Goal: Information Seeking & Learning: Learn about a topic

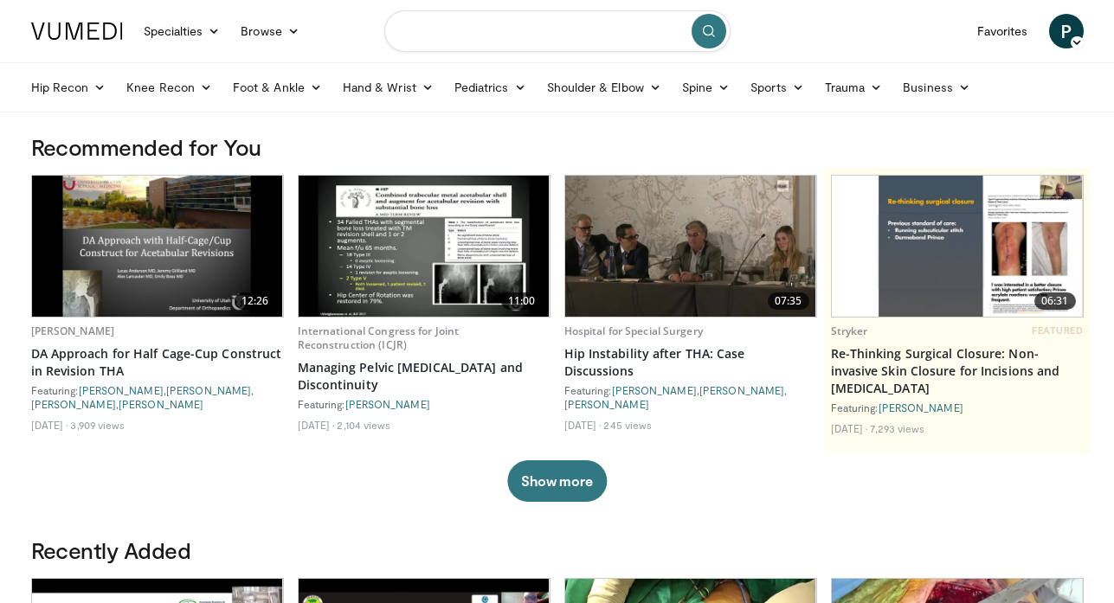
click at [474, 18] on input "Search topics, interventions" at bounding box center [557, 31] width 346 height 42
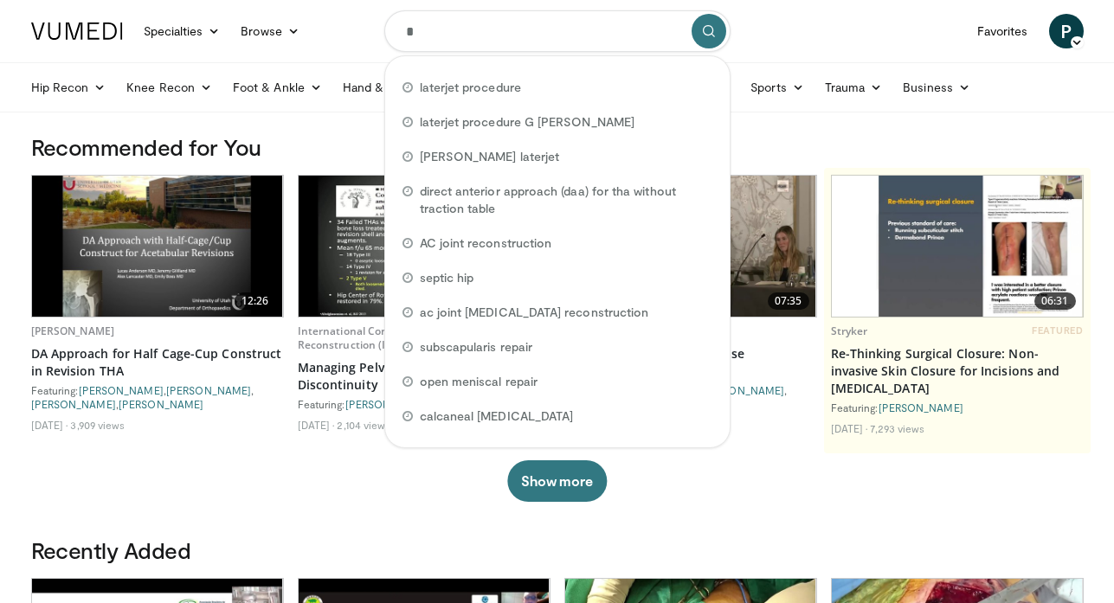
click at [474, 18] on input "*" at bounding box center [557, 31] width 346 height 42
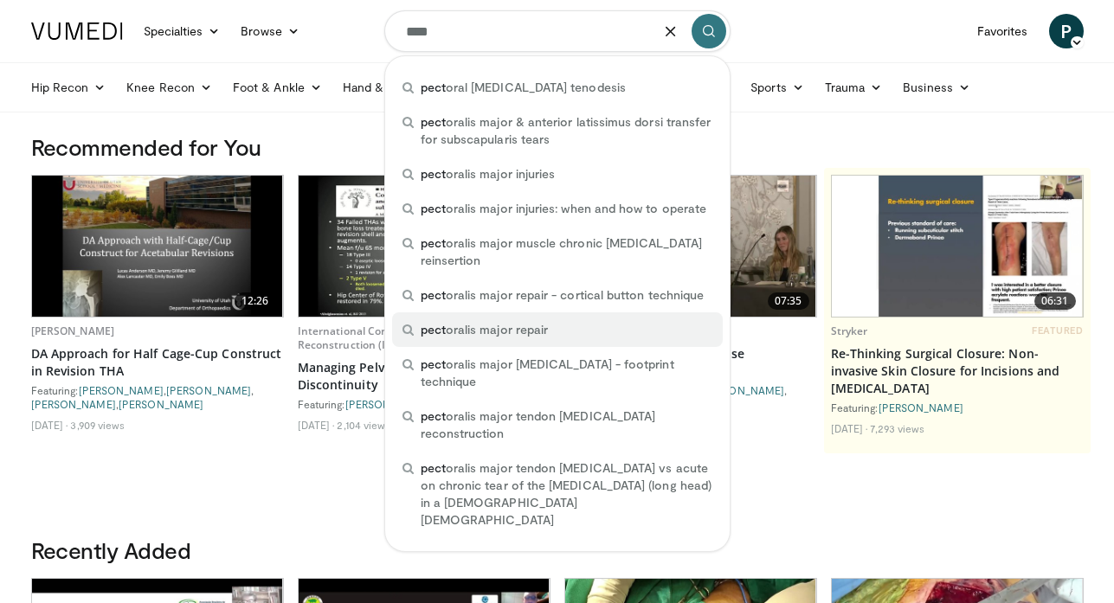
drag, startPoint x: 474, startPoint y: 18, endPoint x: 480, endPoint y: 323, distance: 304.8
click at [480, 62] on form "**** pect oral biceps tenodesis pect oralis major & anterior latissimus dorsi t…" at bounding box center [557, 31] width 346 height 62
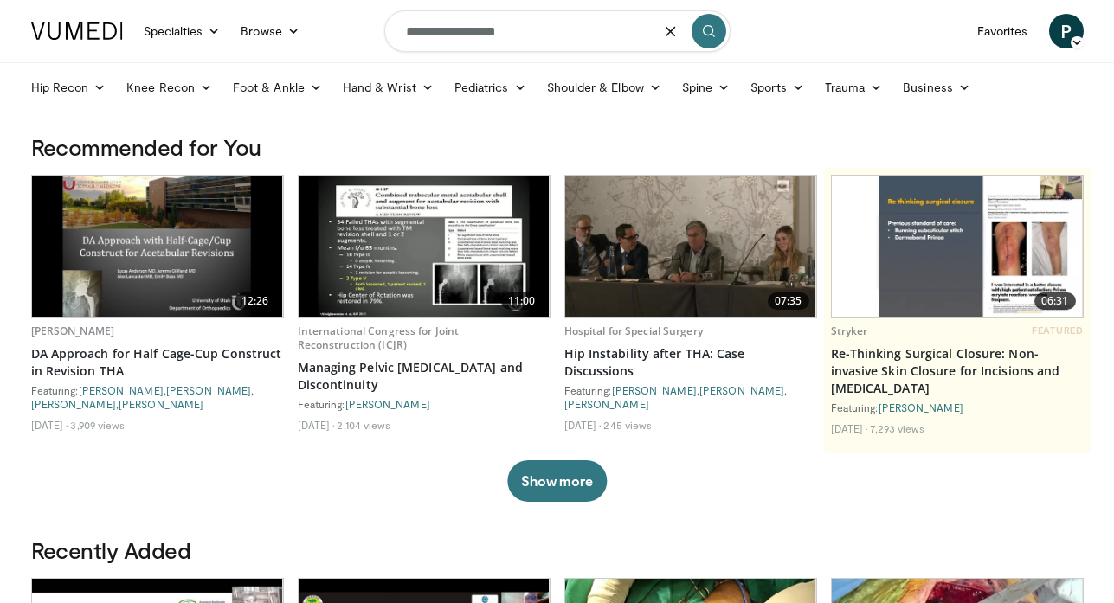
type input "**********"
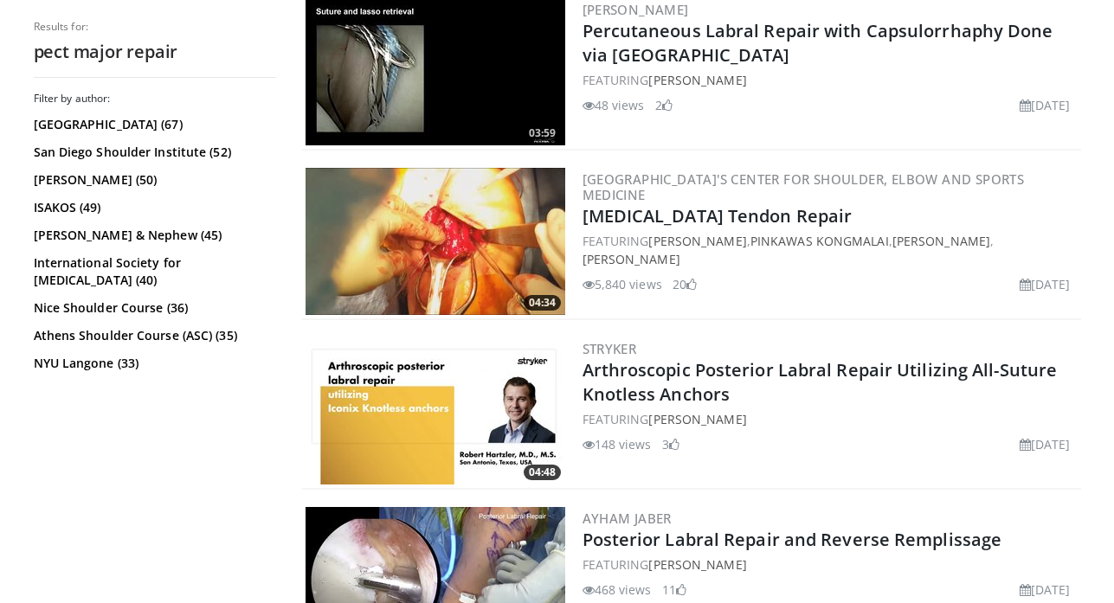
scroll to position [1393, 0]
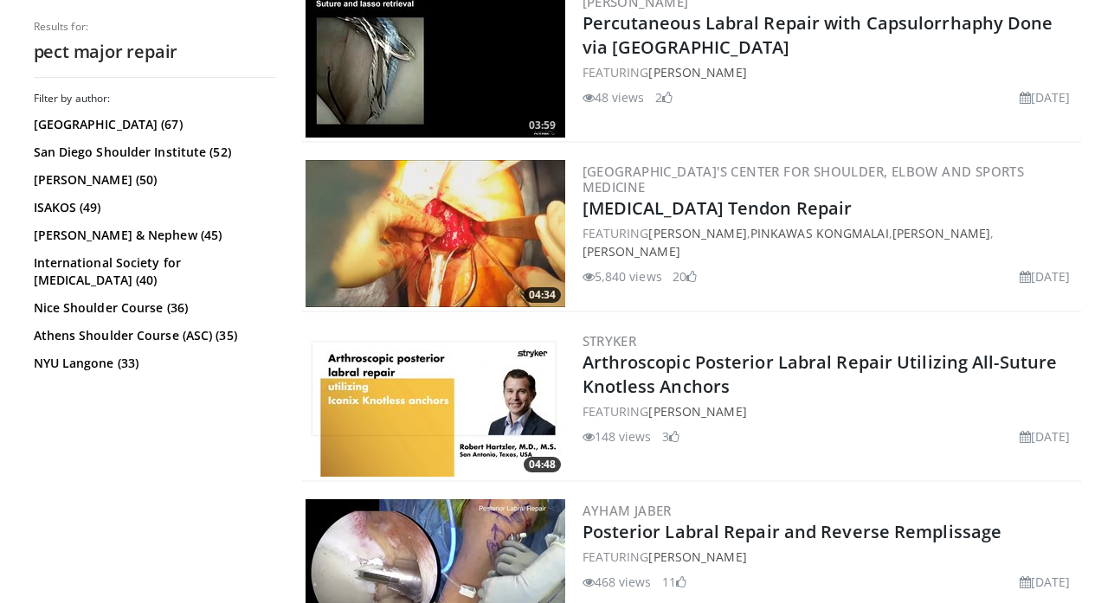
click at [663, 181] on h3 "Columbia University's Center for Shoulder, Elbow and Sports Medicine" at bounding box center [830, 179] width 495 height 31
click at [498, 254] on img at bounding box center [436, 233] width 260 height 147
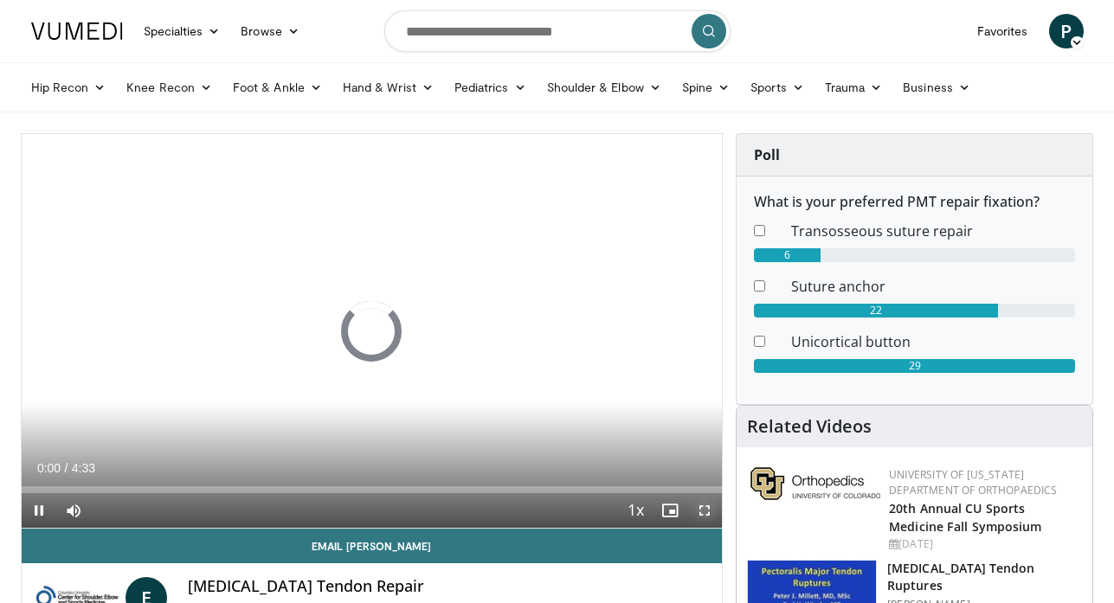
click at [701, 506] on span "Video Player" at bounding box center [704, 510] width 35 height 35
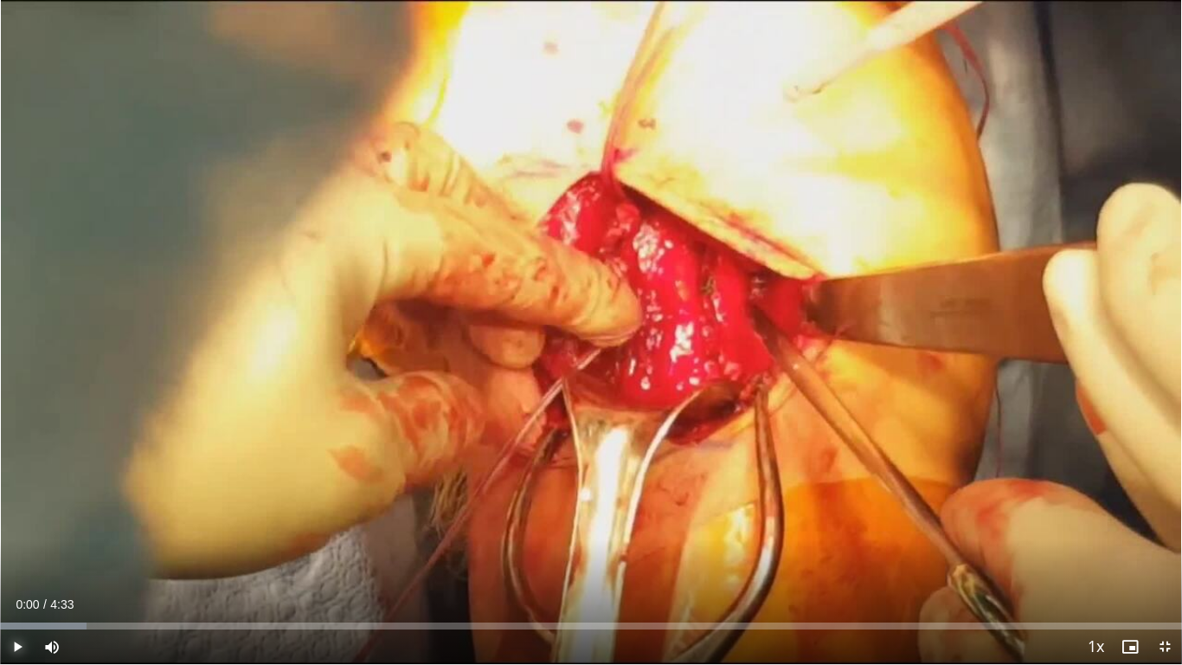
click at [11, 602] on span "Video Player" at bounding box center [17, 646] width 35 height 35
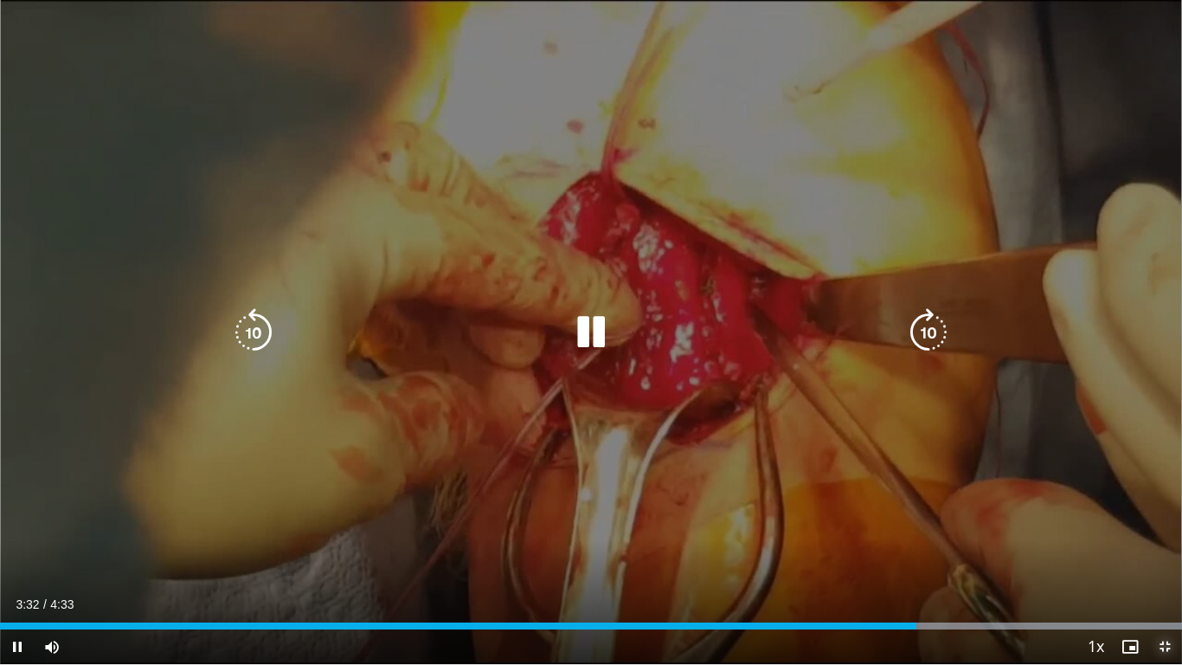
drag, startPoint x: 1160, startPoint y: 641, endPoint x: 1106, endPoint y: 580, distance: 81.6
click at [1128, 602] on span "Video Player" at bounding box center [1165, 646] width 35 height 35
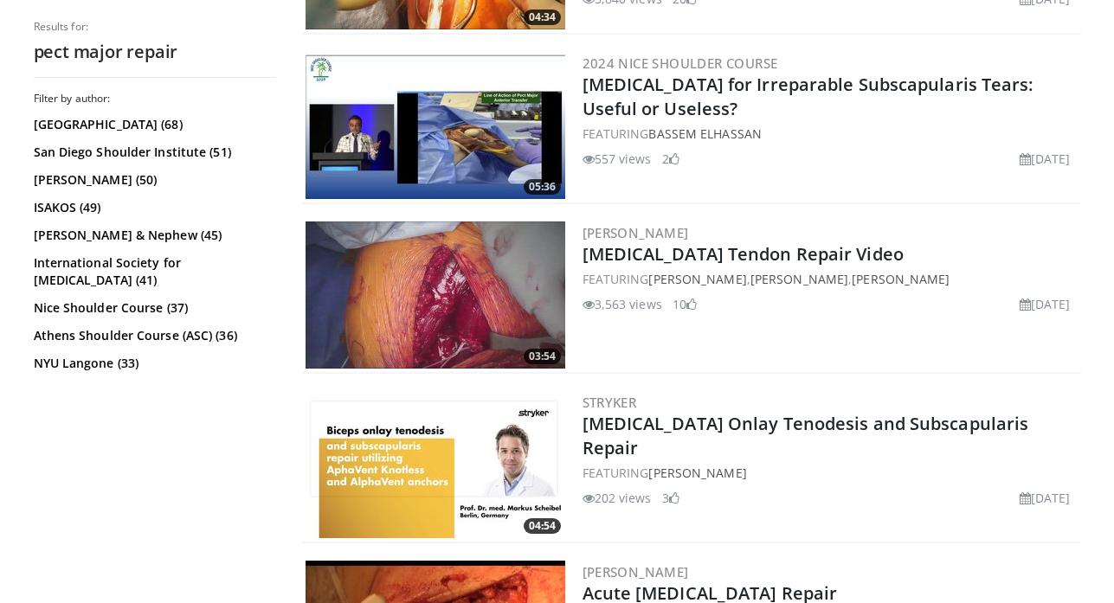
scroll to position [2077, 0]
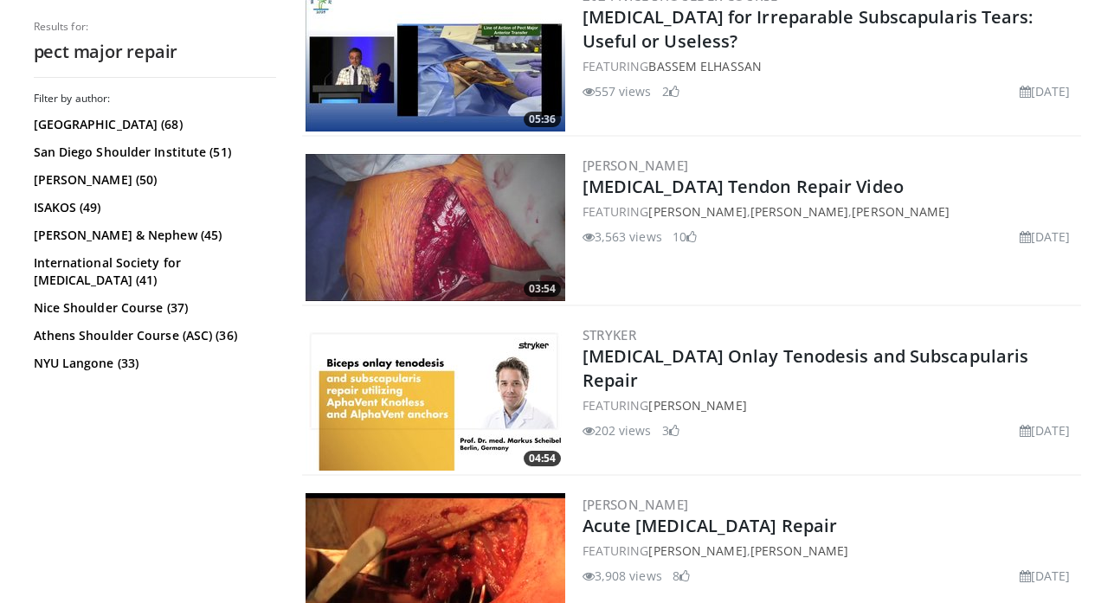
click at [449, 209] on img at bounding box center [436, 227] width 260 height 147
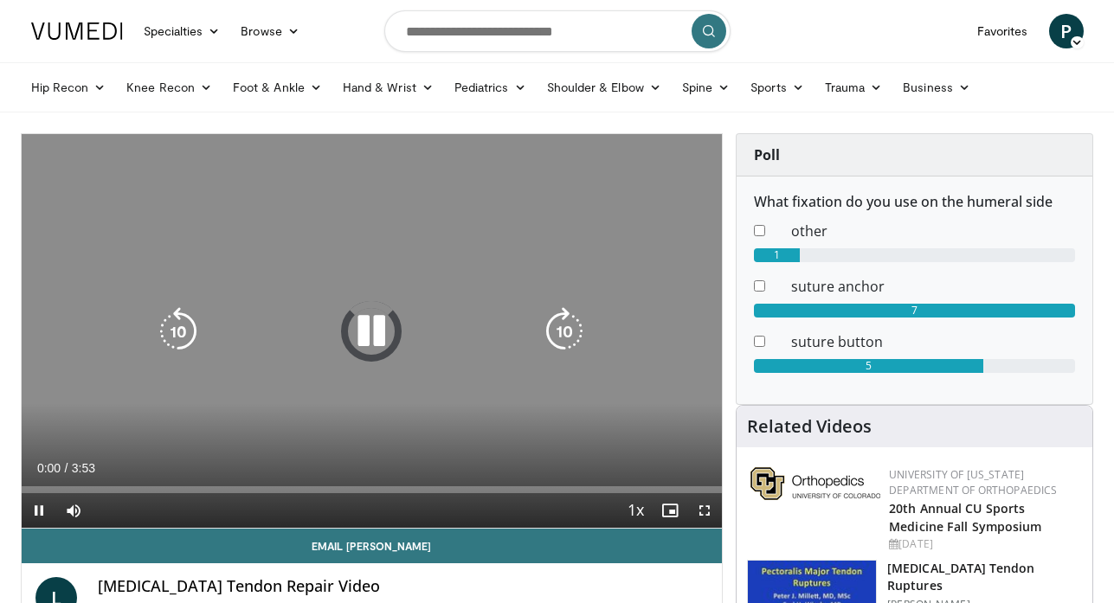
click at [367, 396] on div "10 seconds Tap to unmute" at bounding box center [372, 331] width 701 height 394
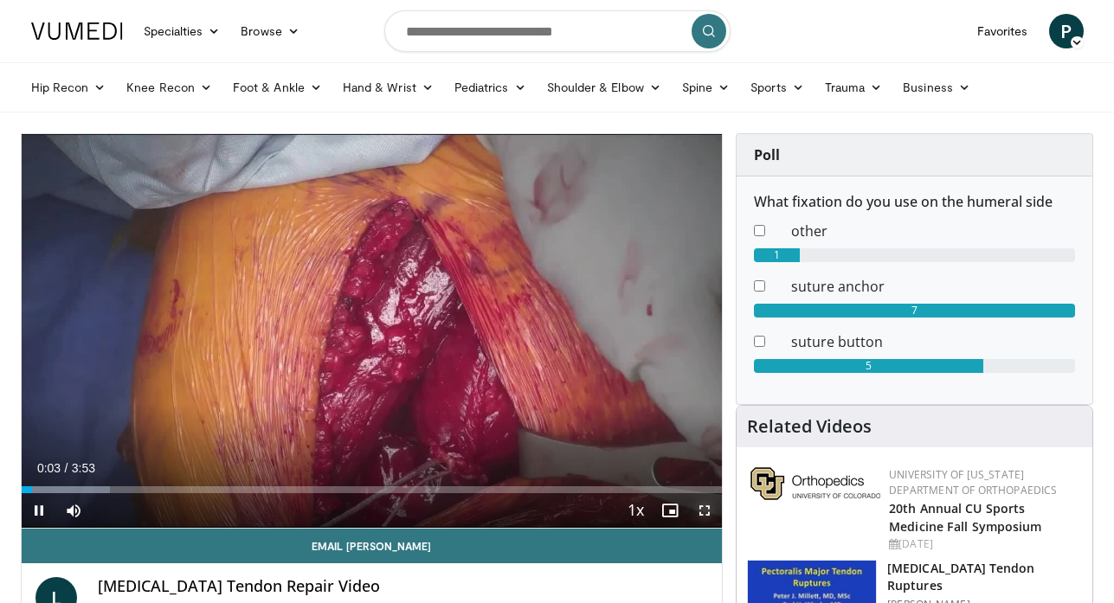
click at [704, 511] on span "Video Player" at bounding box center [704, 510] width 35 height 35
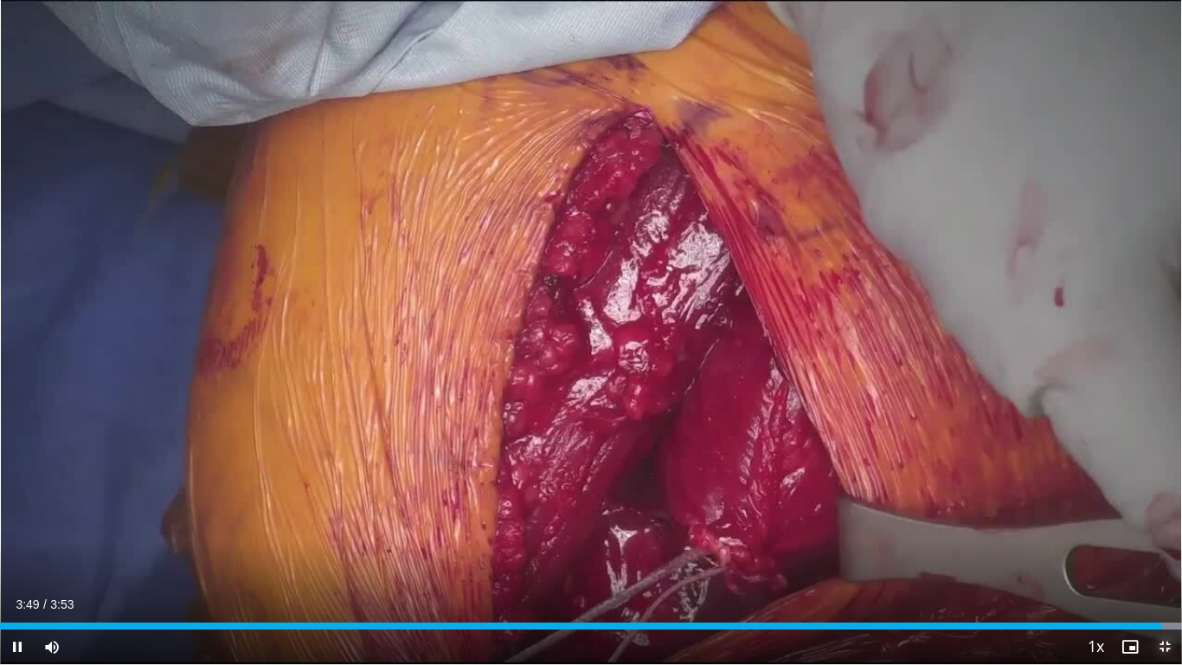
click at [1113, 602] on span "Video Player" at bounding box center [1165, 646] width 35 height 35
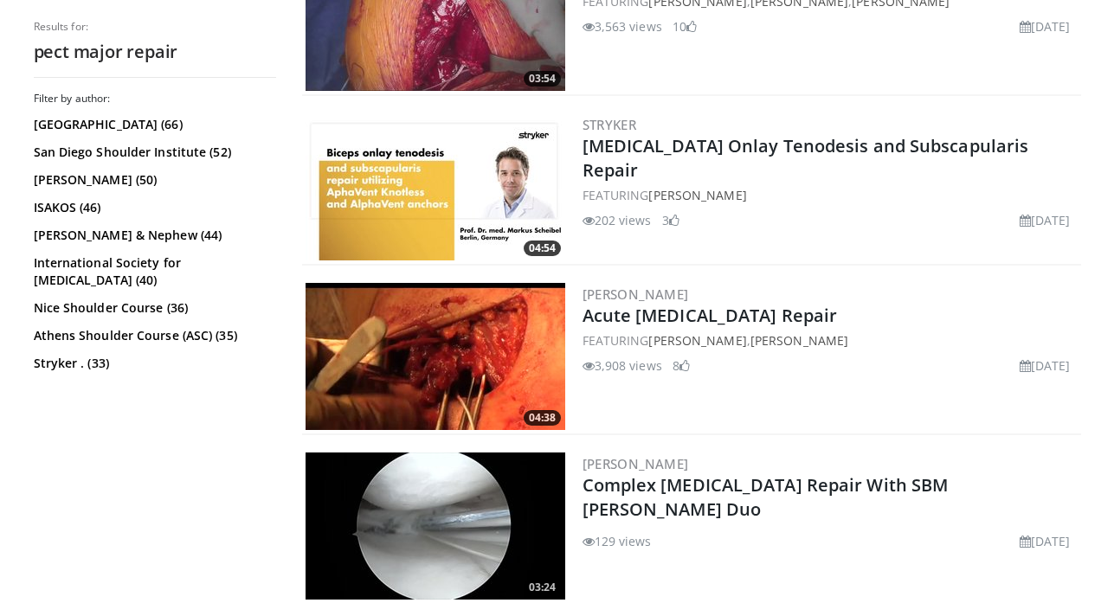
scroll to position [2379, 0]
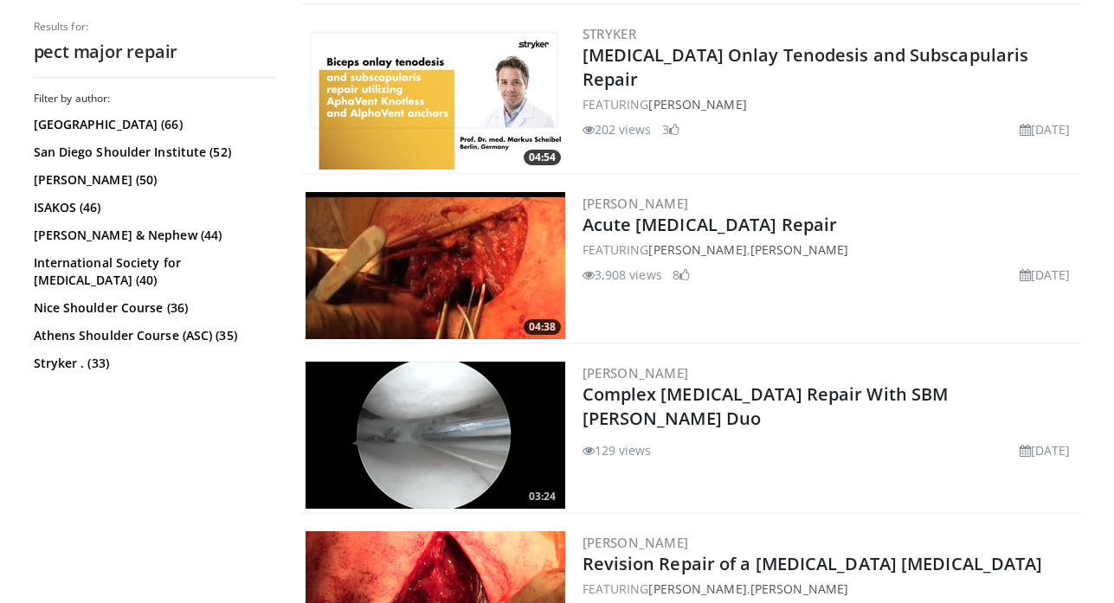
click at [474, 269] on img at bounding box center [436, 265] width 260 height 147
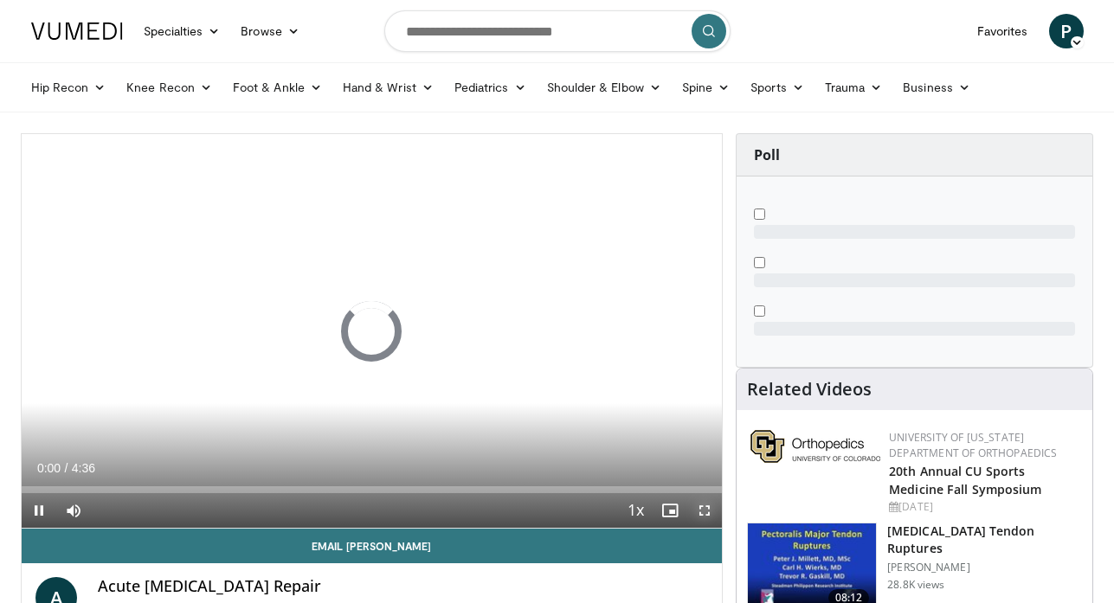
click at [703, 507] on span "Video Player" at bounding box center [704, 510] width 35 height 35
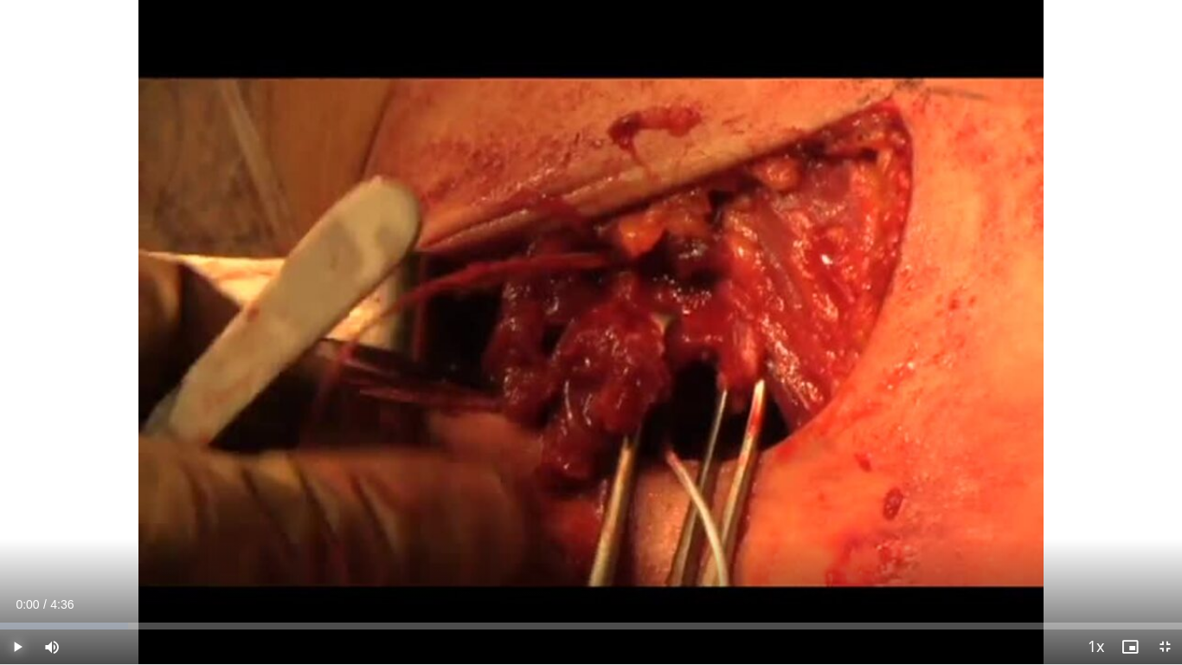
click at [13, 602] on span "Video Player" at bounding box center [17, 646] width 35 height 35
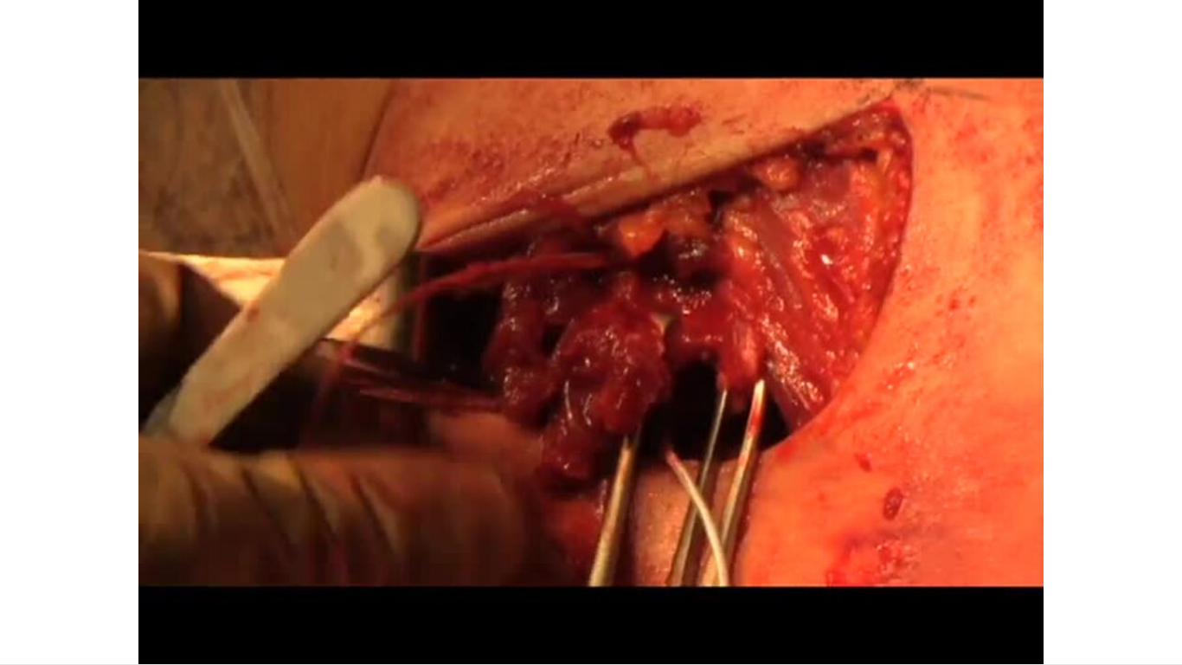
click at [186, 602] on video-js "**********" at bounding box center [591, 332] width 1182 height 665
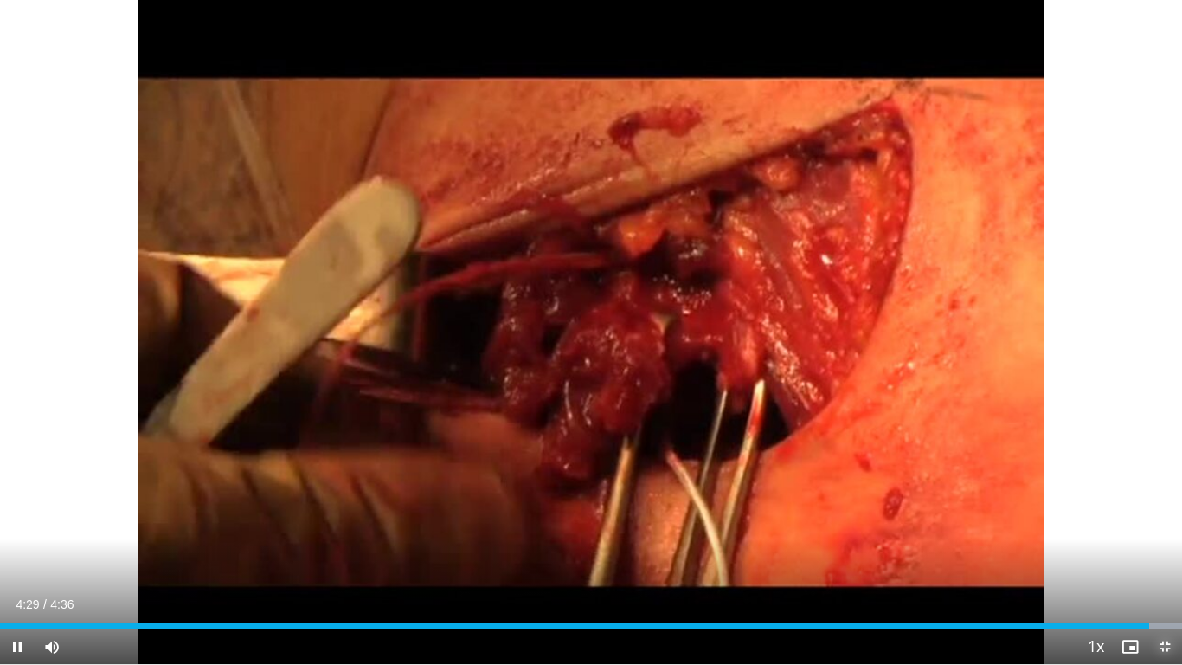
click at [1128, 602] on span "Video Player" at bounding box center [1165, 646] width 35 height 35
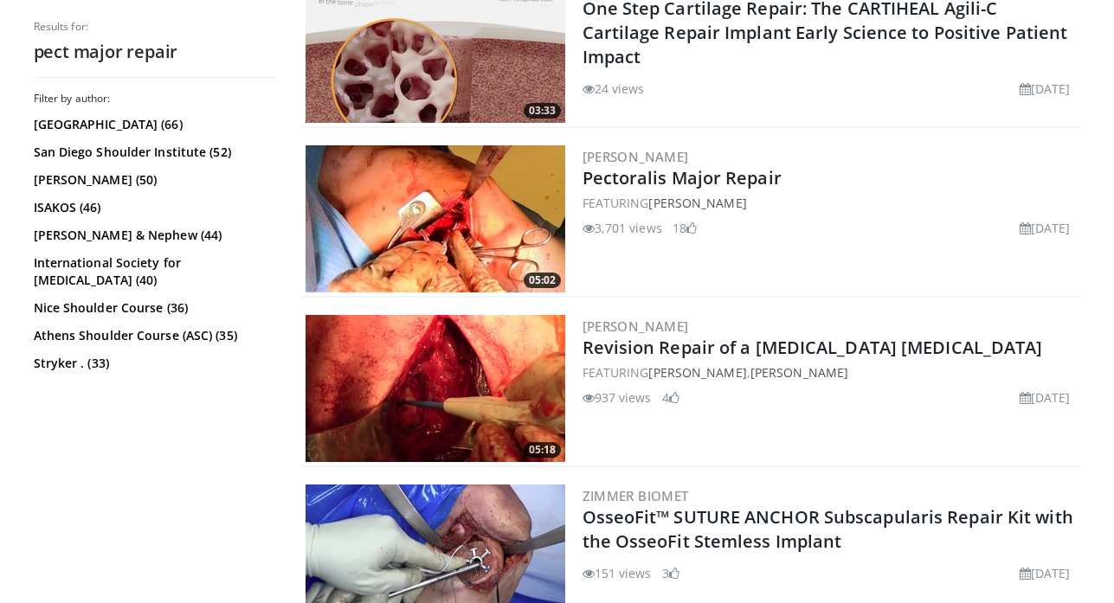
scroll to position [3106, 0]
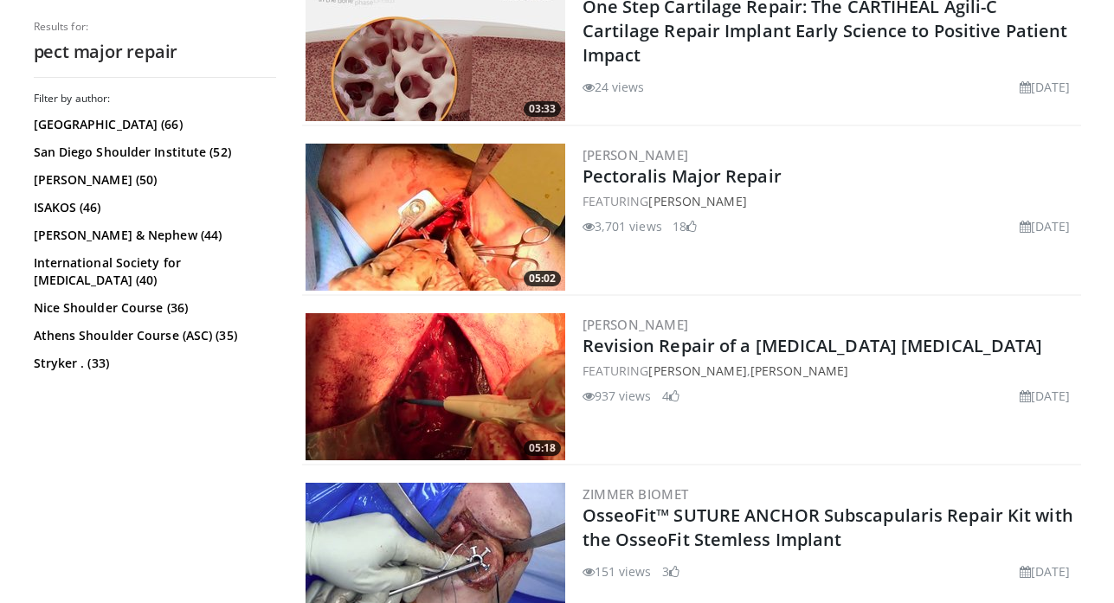
click at [495, 175] on img at bounding box center [436, 217] width 260 height 147
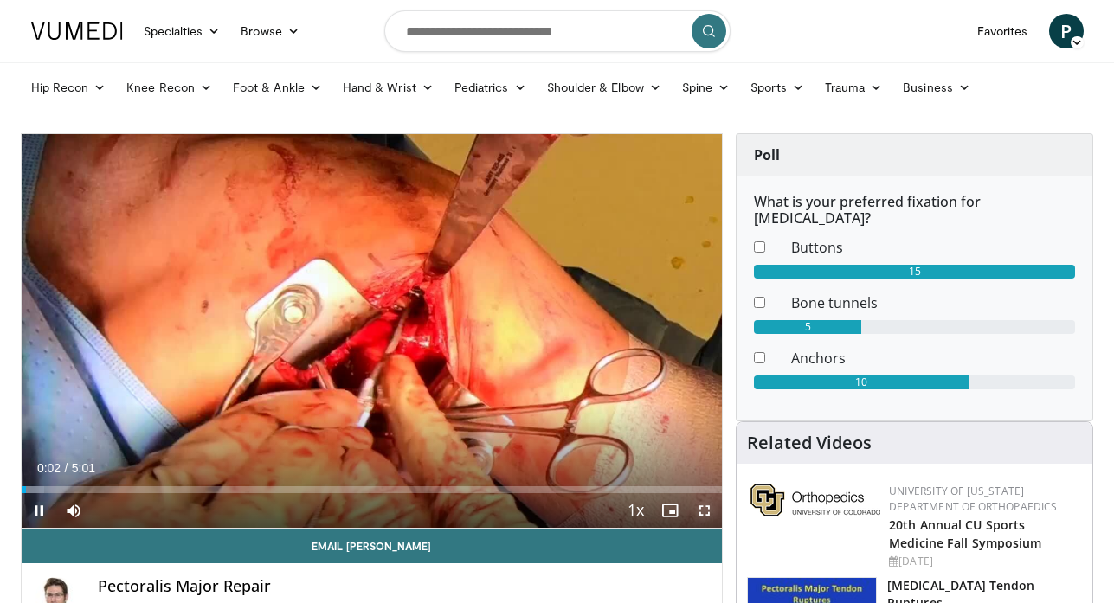
click at [702, 509] on span "Video Player" at bounding box center [704, 510] width 35 height 35
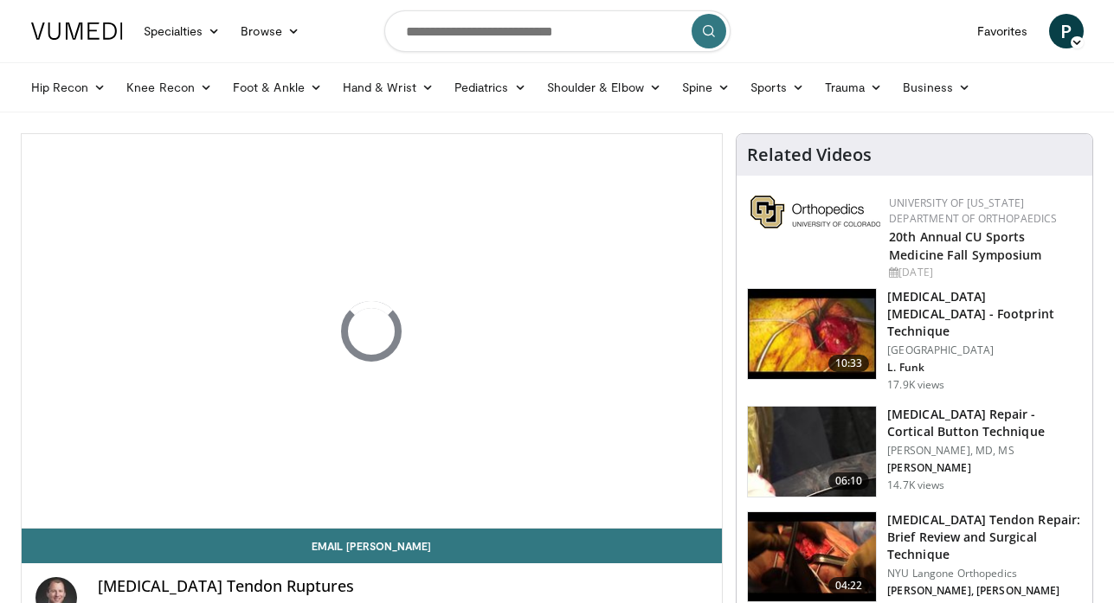
click at [821, 367] on img at bounding box center [812, 334] width 128 height 90
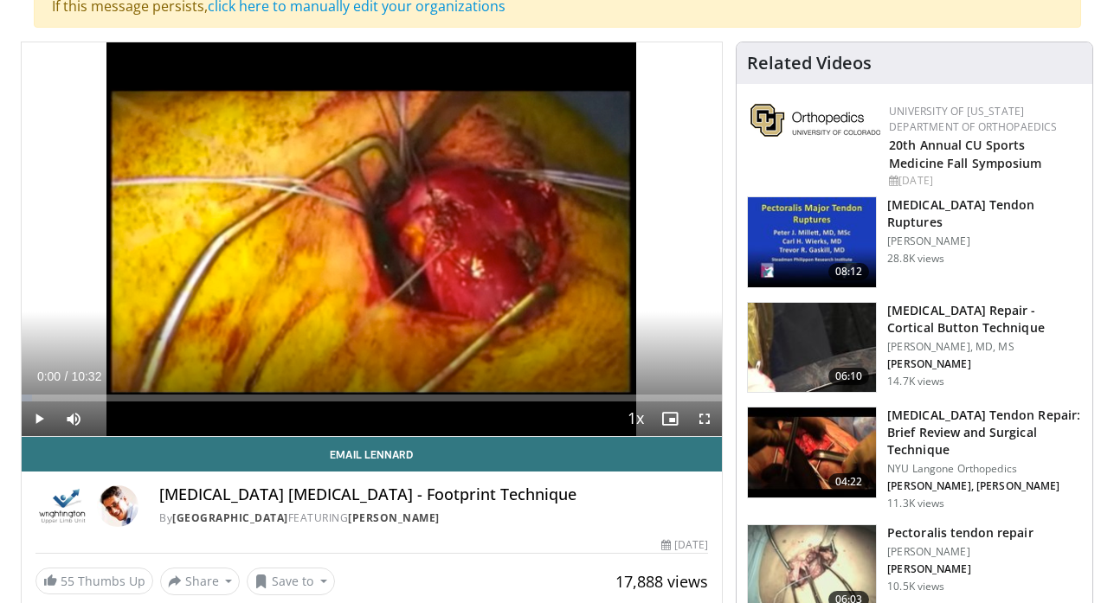
scroll to position [208, 0]
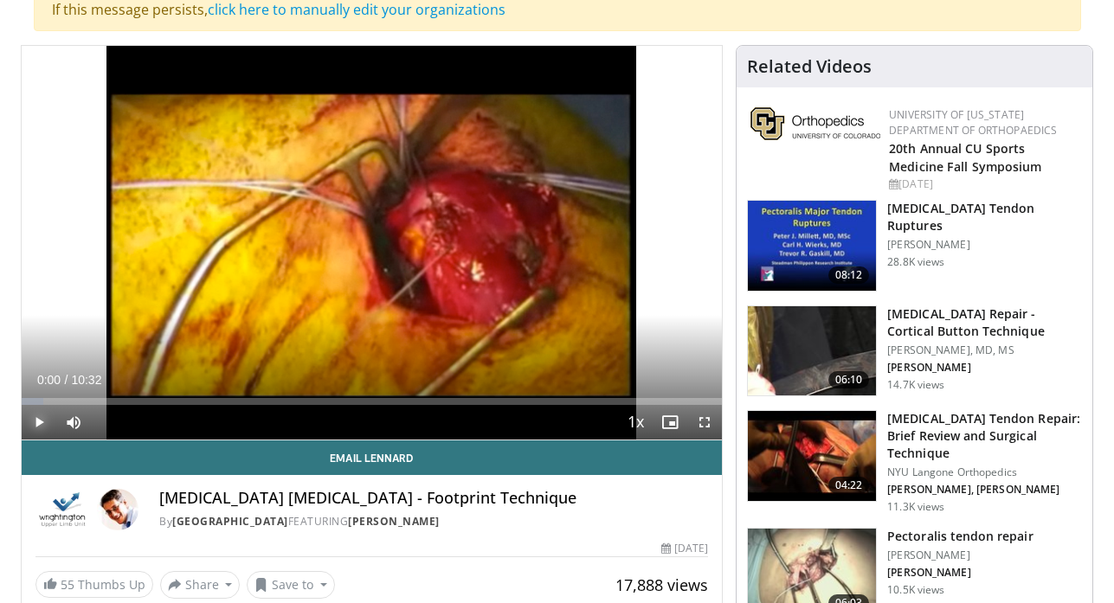
click at [37, 422] on span "Video Player" at bounding box center [39, 422] width 35 height 35
drag, startPoint x: 705, startPoint y: 424, endPoint x: 758, endPoint y: 486, distance: 81.6
click at [705, 424] on span "Video Player" at bounding box center [704, 422] width 35 height 35
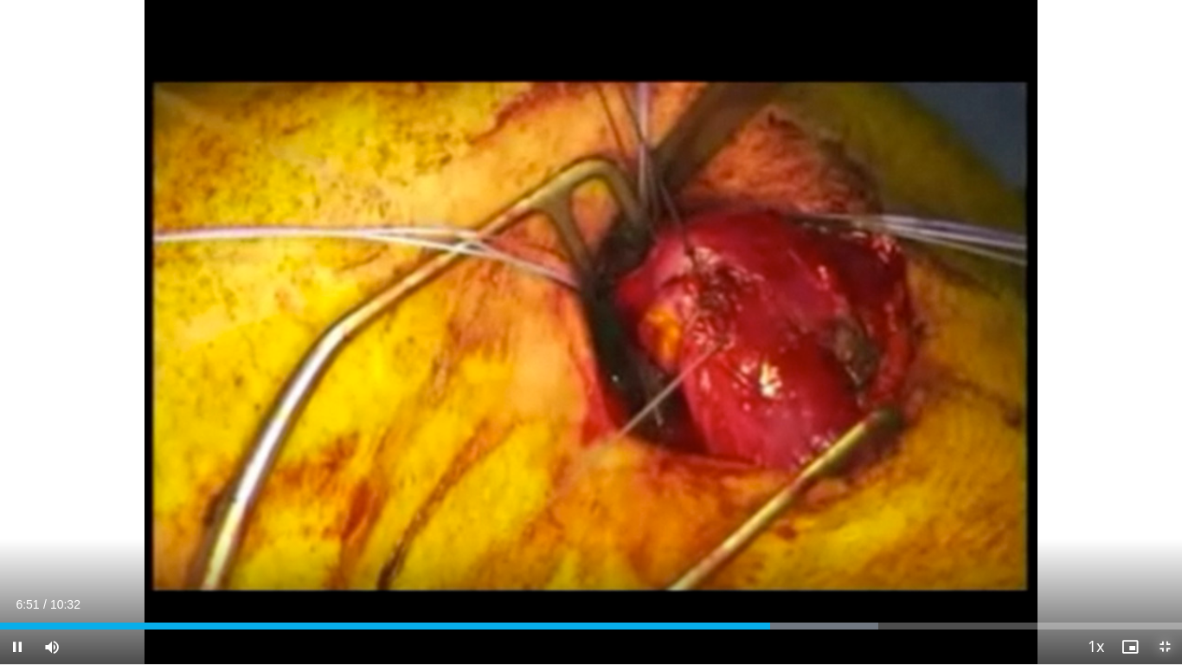
click at [1113, 602] on span "Video Player" at bounding box center [1165, 646] width 35 height 35
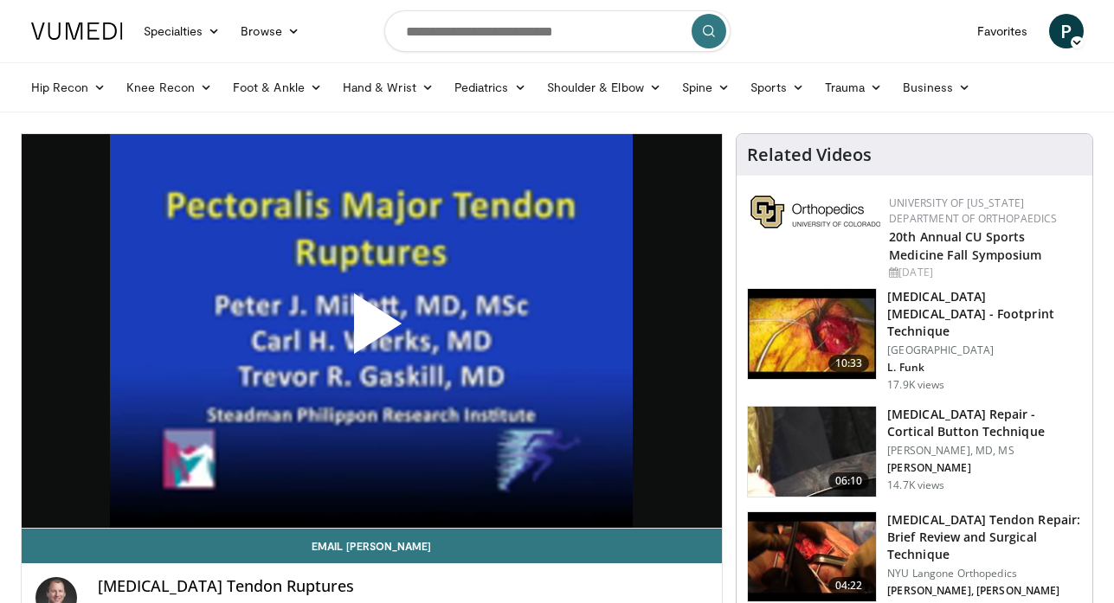
click at [862, 555] on img at bounding box center [812, 557] width 128 height 90
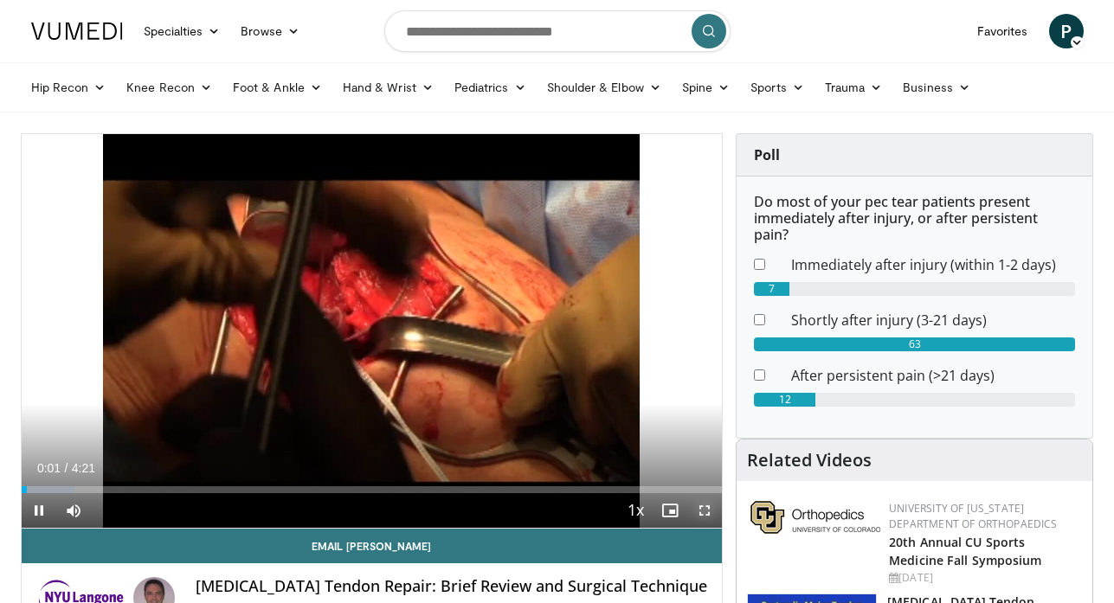
click at [699, 512] on span "Video Player" at bounding box center [704, 510] width 35 height 35
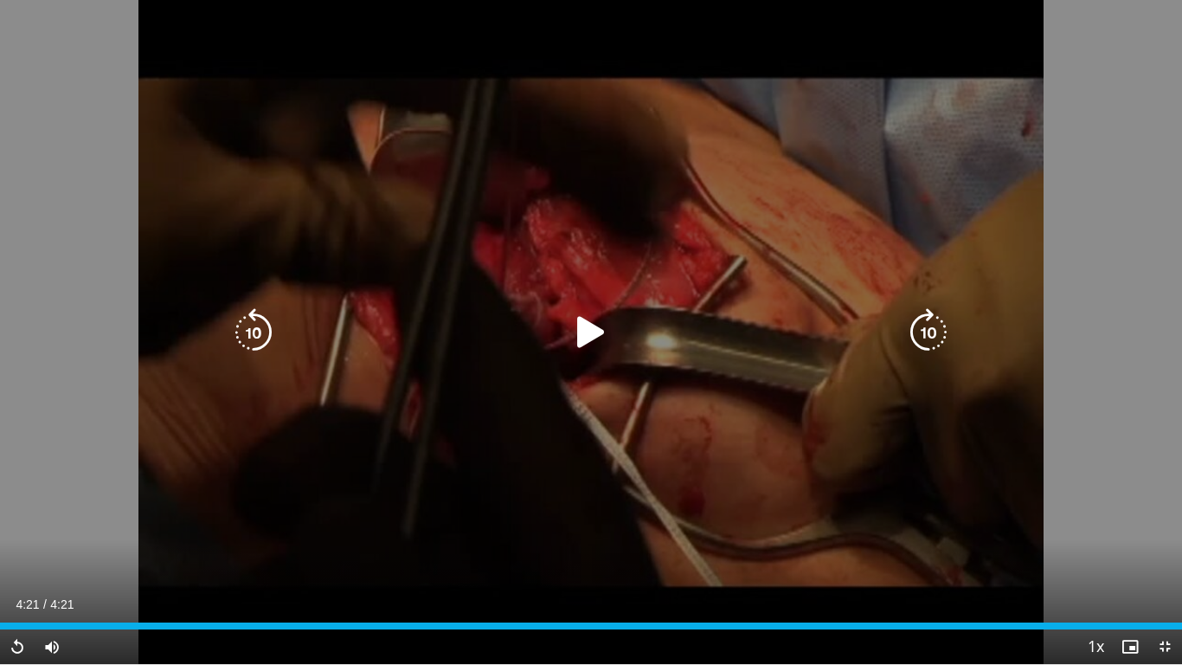
click at [592, 319] on icon "Video Player" at bounding box center [591, 332] width 48 height 48
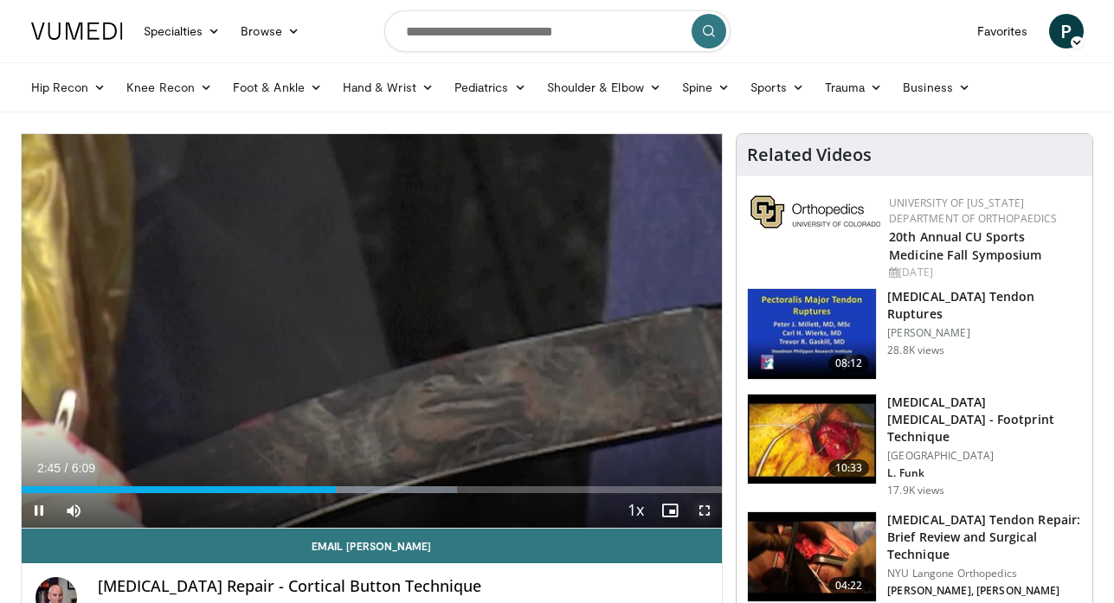
drag, startPoint x: 705, startPoint y: 508, endPoint x: 758, endPoint y: 570, distance: 81.6
click at [705, 508] on span "Video Player" at bounding box center [704, 510] width 35 height 35
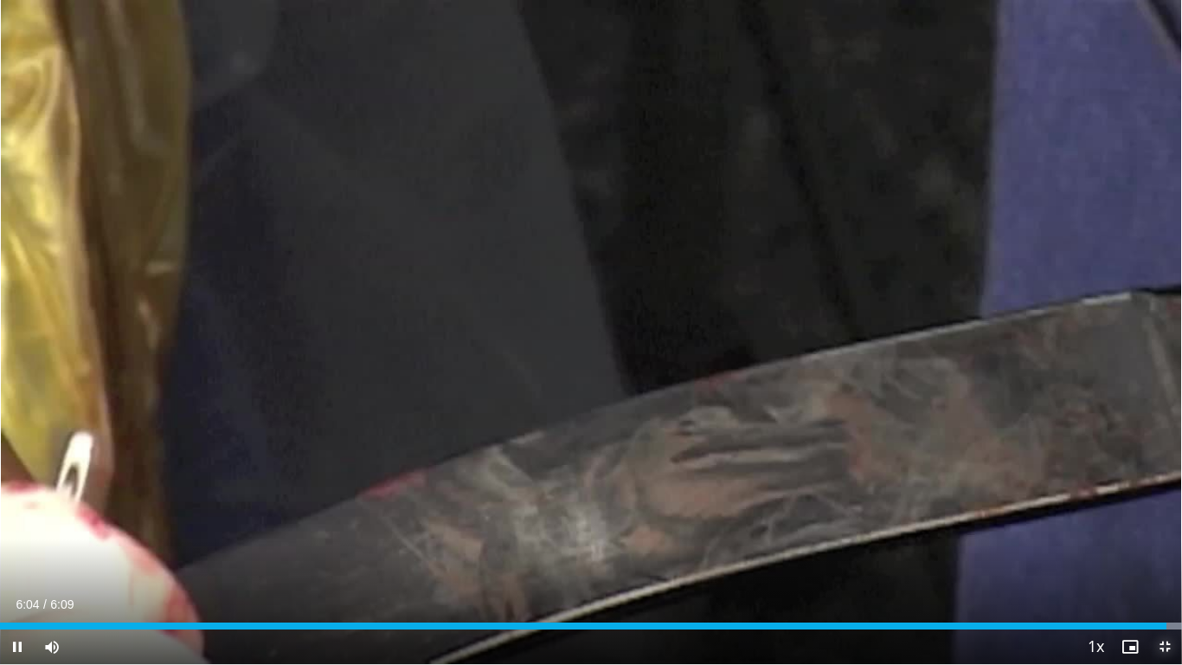
click at [1113, 602] on span "Video Player" at bounding box center [1165, 646] width 35 height 35
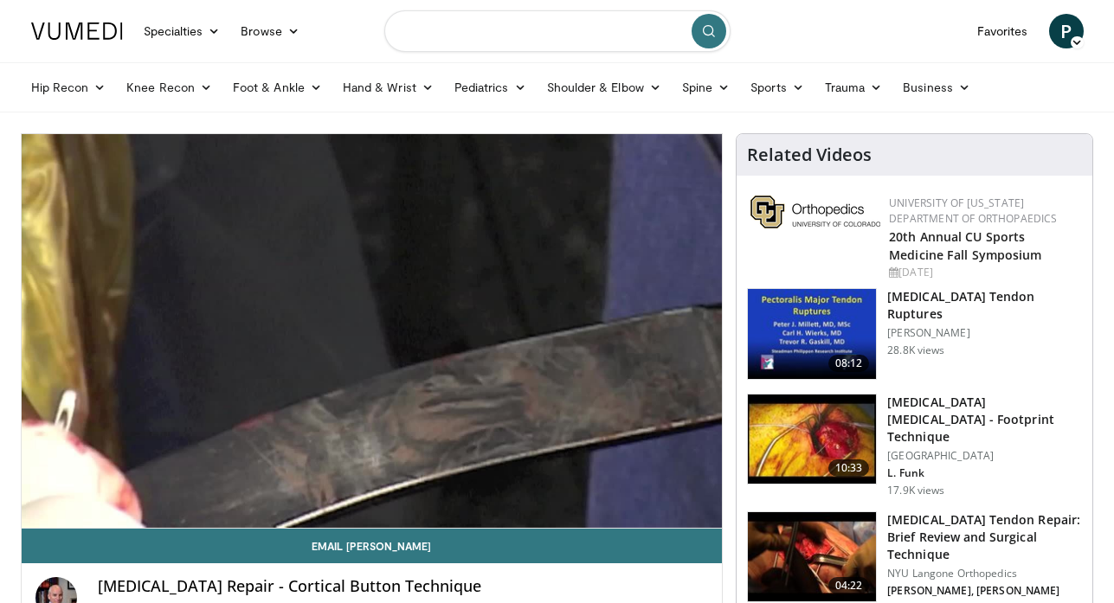
click at [465, 30] on input "Search topics, interventions" at bounding box center [557, 31] width 346 height 42
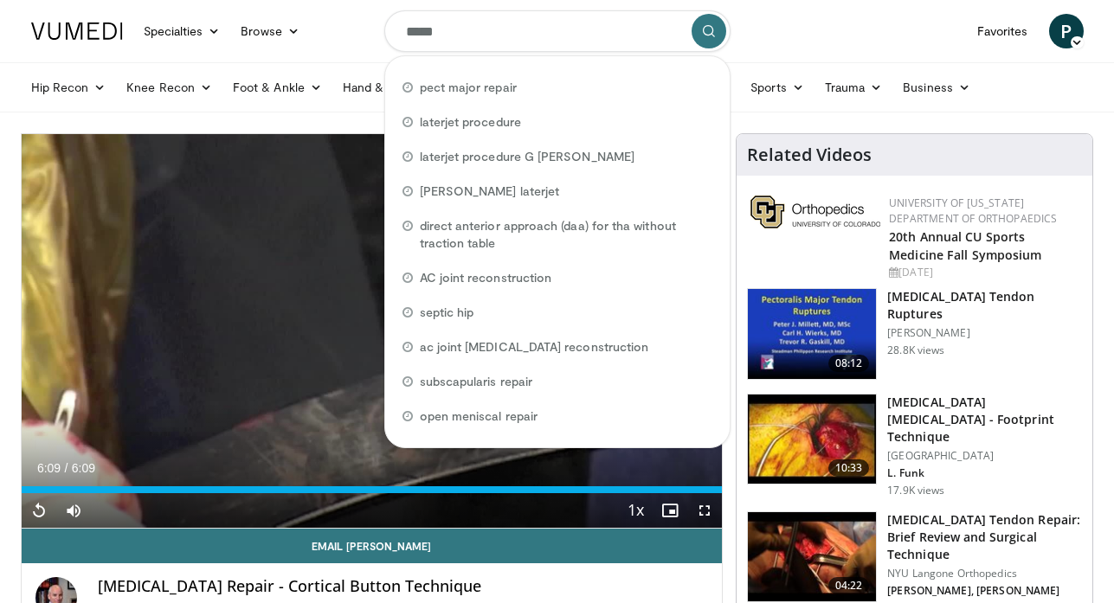
type input "*****"
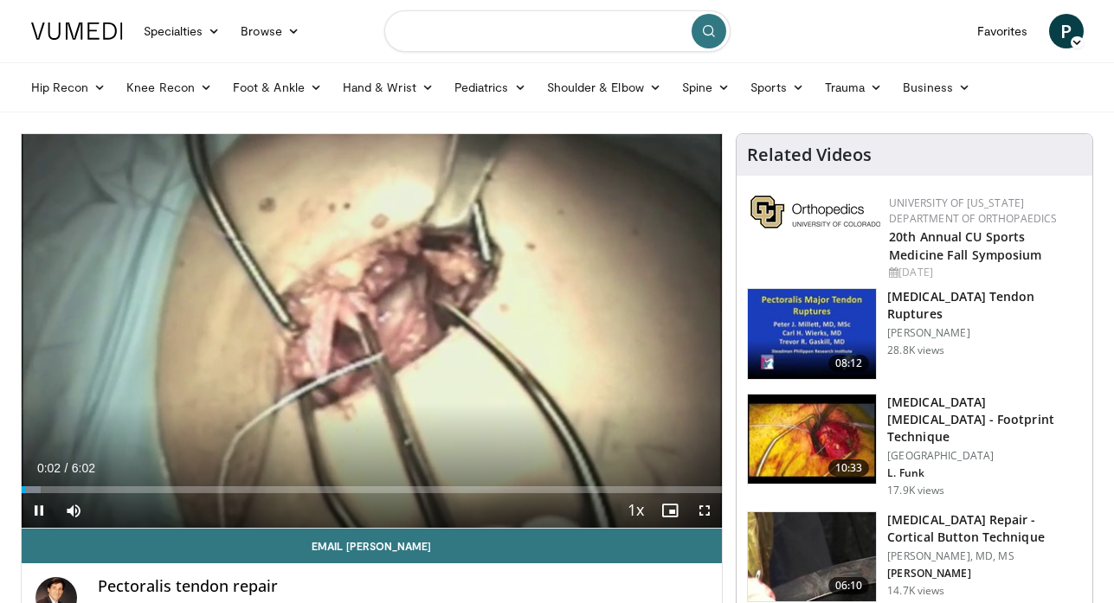
click at [465, 31] on input "Search topics, interventions" at bounding box center [557, 31] width 346 height 42
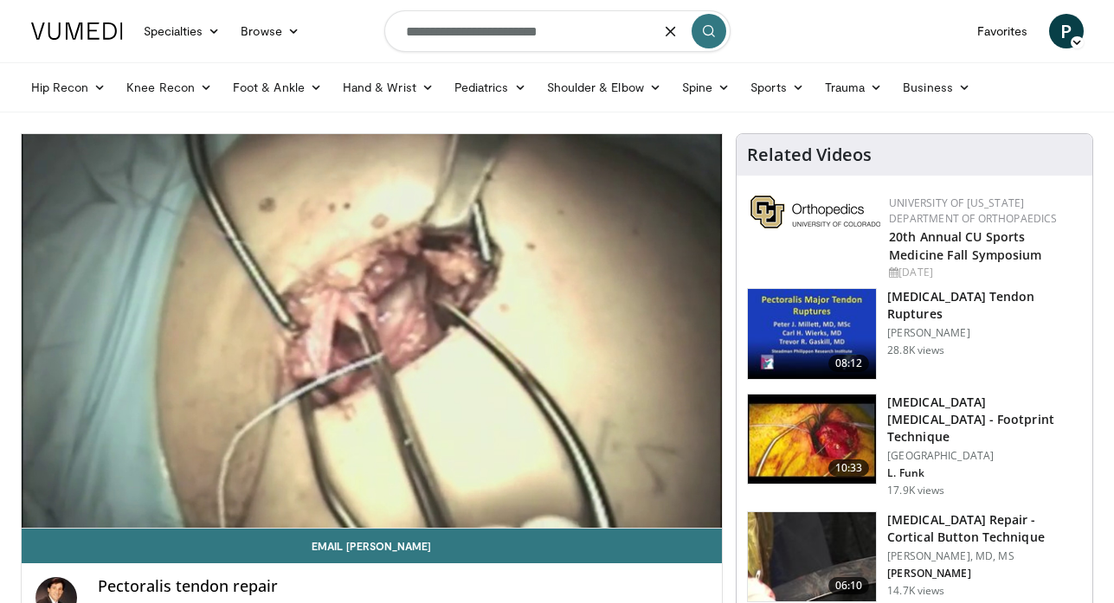
type input "**********"
click at [714, 34] on icon "submit" at bounding box center [709, 31] width 14 height 14
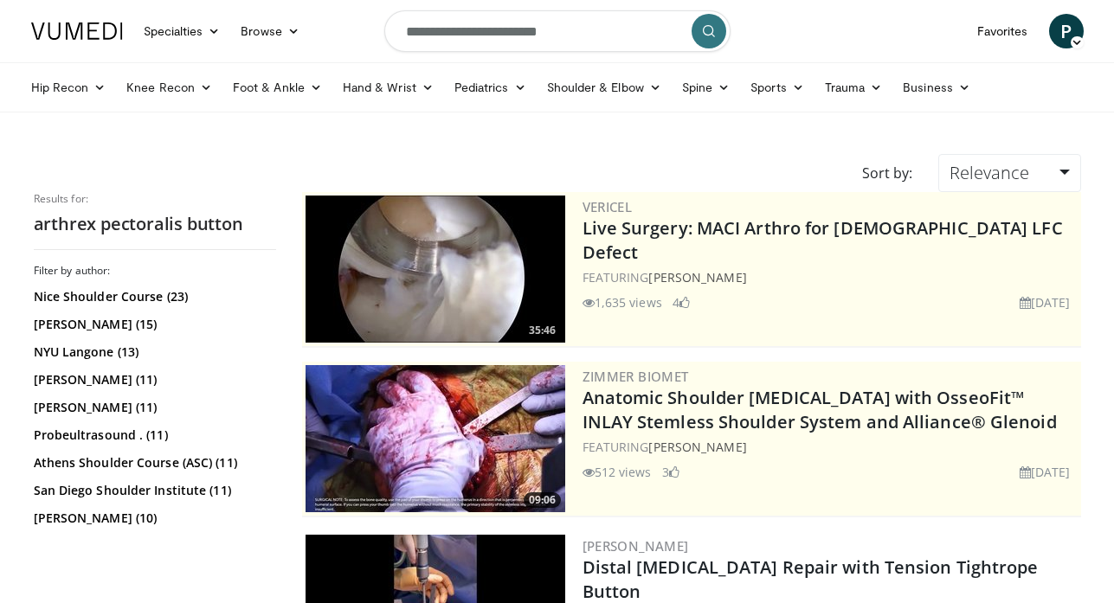
click at [714, 34] on header "Specialties Adult & Family Medicine Allergy, Asthma, Immunology Anesthesiology …" at bounding box center [557, 56] width 1114 height 113
click at [106, 513] on link "[PERSON_NAME] (10)" at bounding box center [153, 518] width 238 height 17
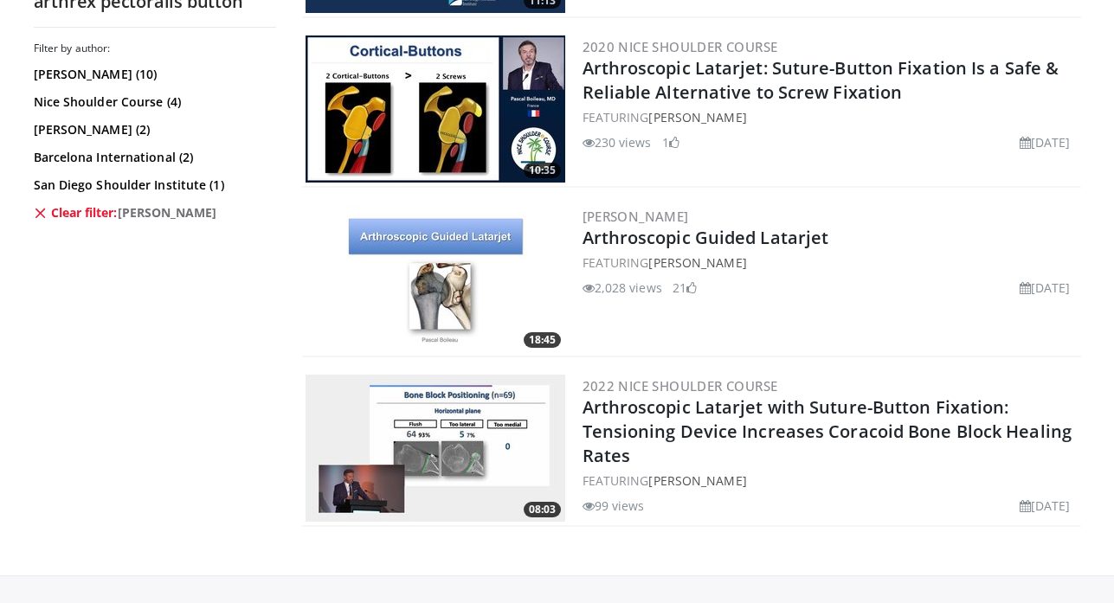
scroll to position [1457, 0]
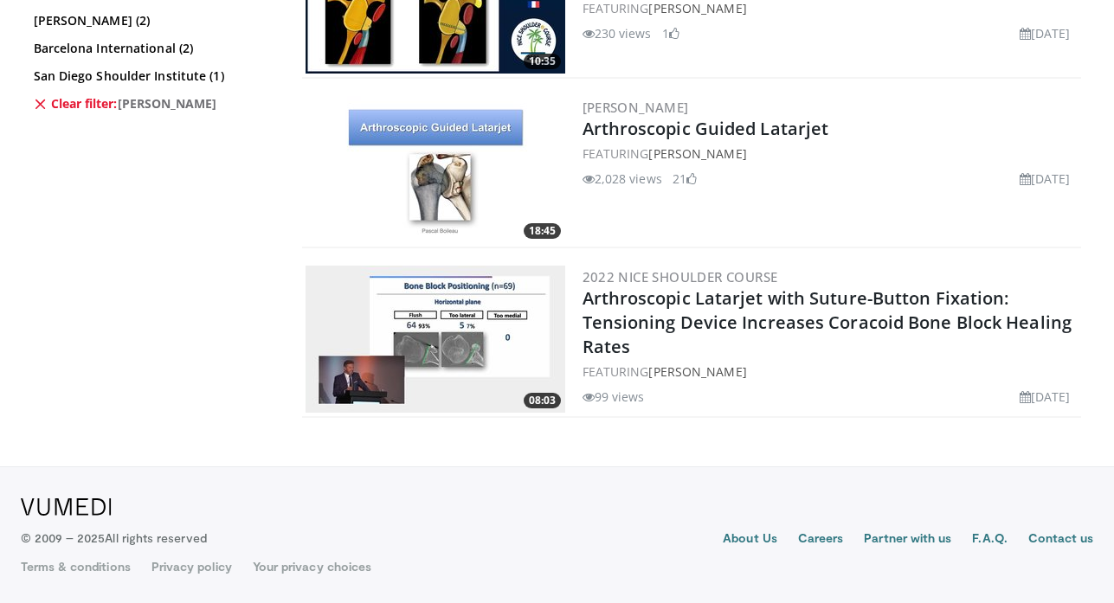
click at [469, 314] on img at bounding box center [436, 339] width 260 height 147
